Goal: Task Accomplishment & Management: Manage account settings

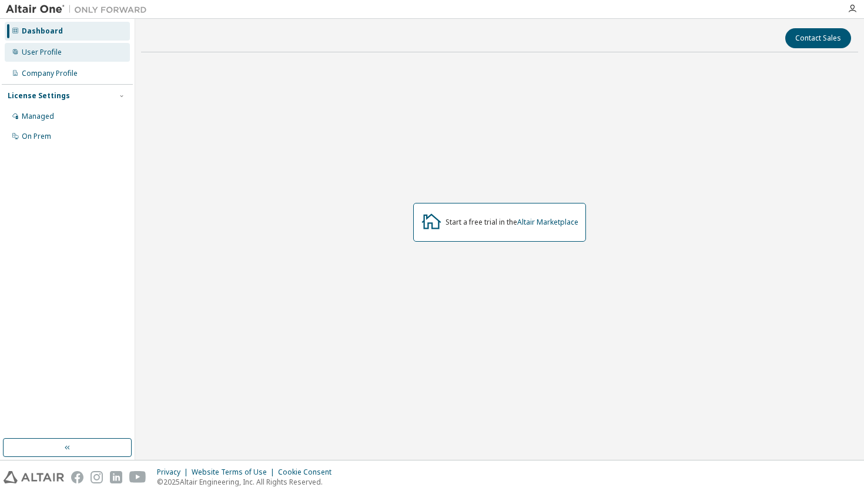
click at [90, 55] on div "User Profile" at bounding box center [67, 52] width 125 height 19
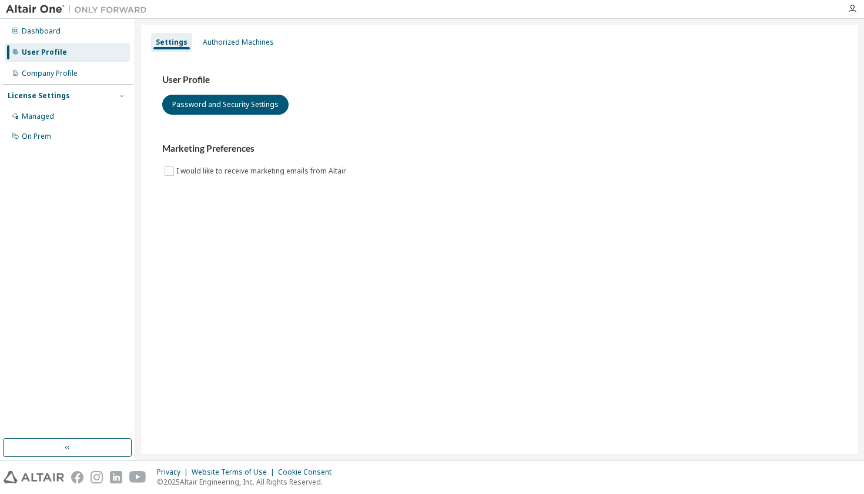
click at [81, 349] on div "Dashboard User Profile Company Profile License Settings Managed On Prem" at bounding box center [67, 229] width 131 height 416
click at [59, 24] on div "Dashboard" at bounding box center [67, 31] width 125 height 19
